Goal: Communication & Community: Answer question/provide support

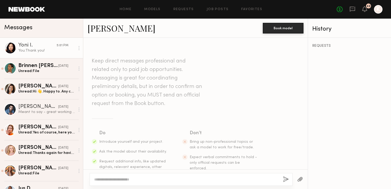
scroll to position [285, 0]
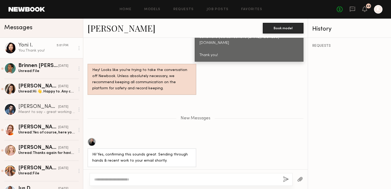
click at [50, 52] on div "You: Thank you!" at bounding box center [46, 50] width 57 height 5
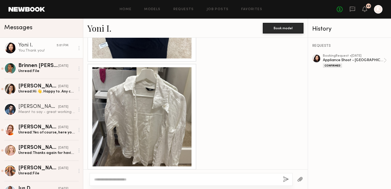
scroll to position [505, 0]
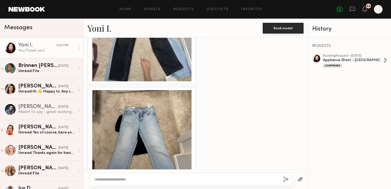
click at [354, 58] on div "Appliance Shoot - San Diego" at bounding box center [353, 60] width 61 height 5
